Goal: Information Seeking & Learning: Learn about a topic

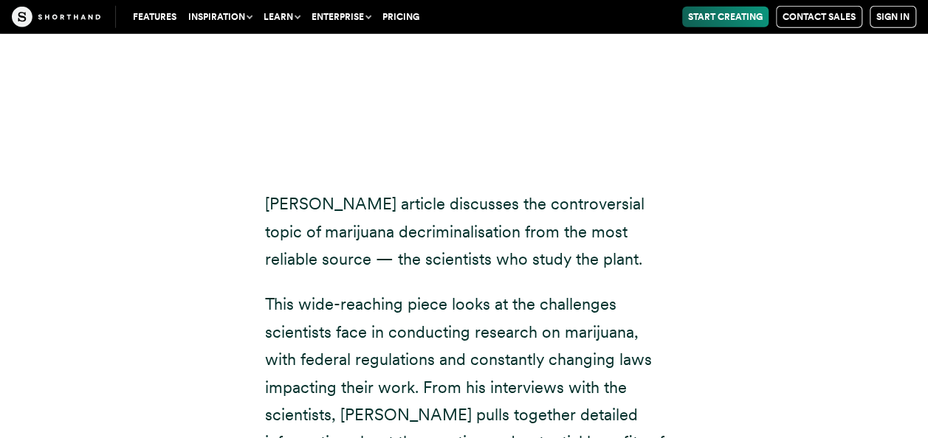
scroll to position [18944, 0]
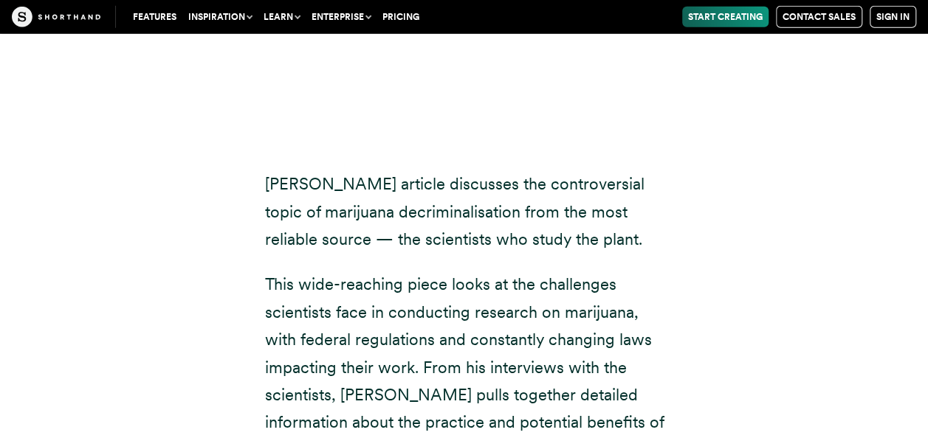
click at [148, 21] on link "Features" at bounding box center [154, 17] width 55 height 21
click at [148, 9] on link "Features" at bounding box center [154, 17] width 55 height 21
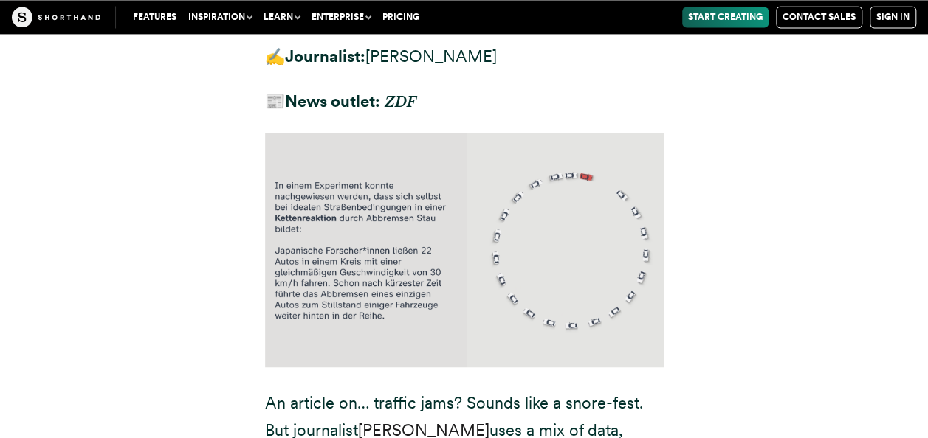
scroll to position [20568, 0]
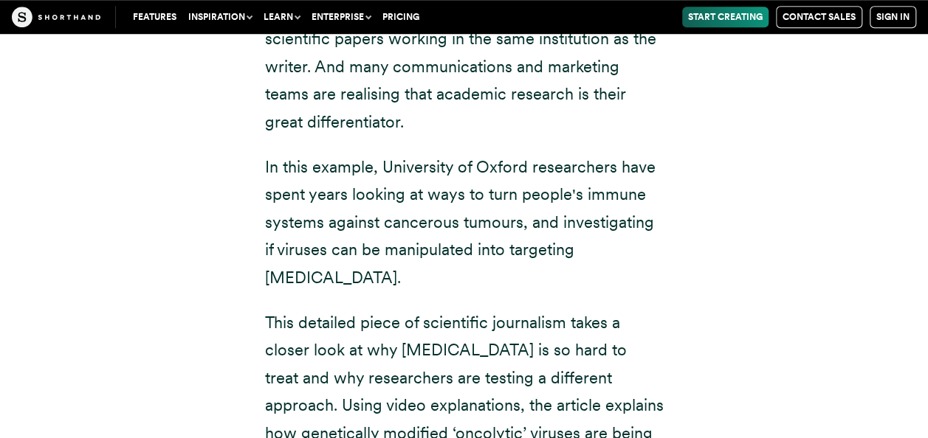
scroll to position [8936, 0]
